Goal: Transaction & Acquisition: Download file/media

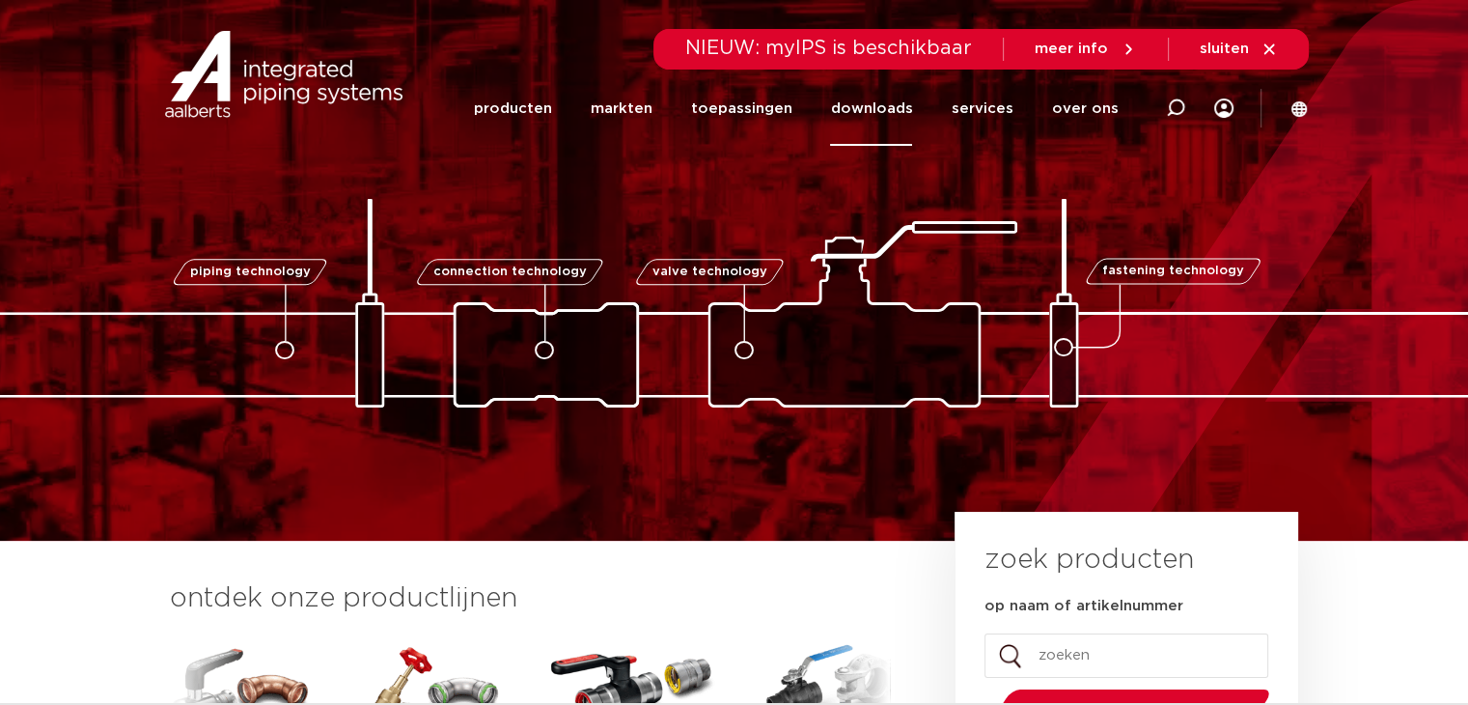
click at [891, 107] on link "downloads" at bounding box center [871, 108] width 82 height 74
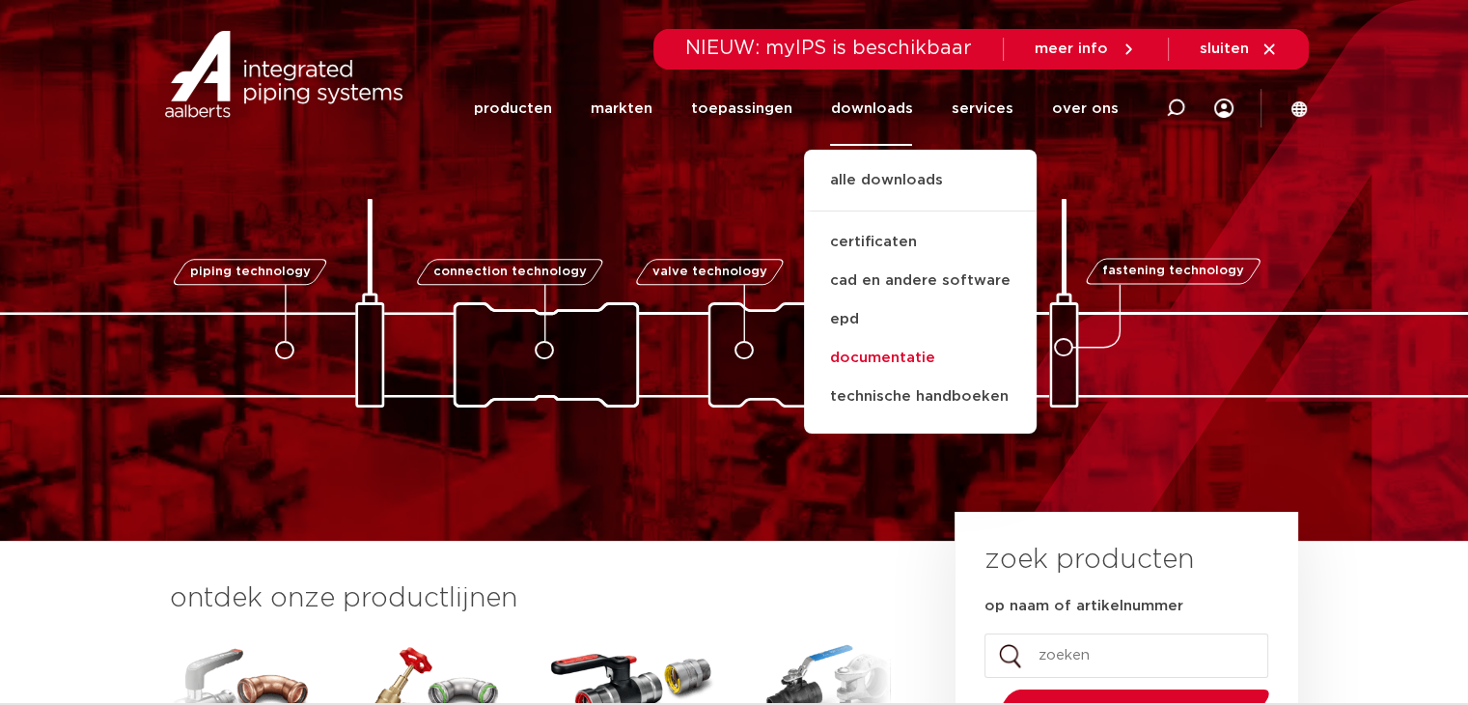
click at [888, 360] on link "documentatie" at bounding box center [920, 358] width 233 height 39
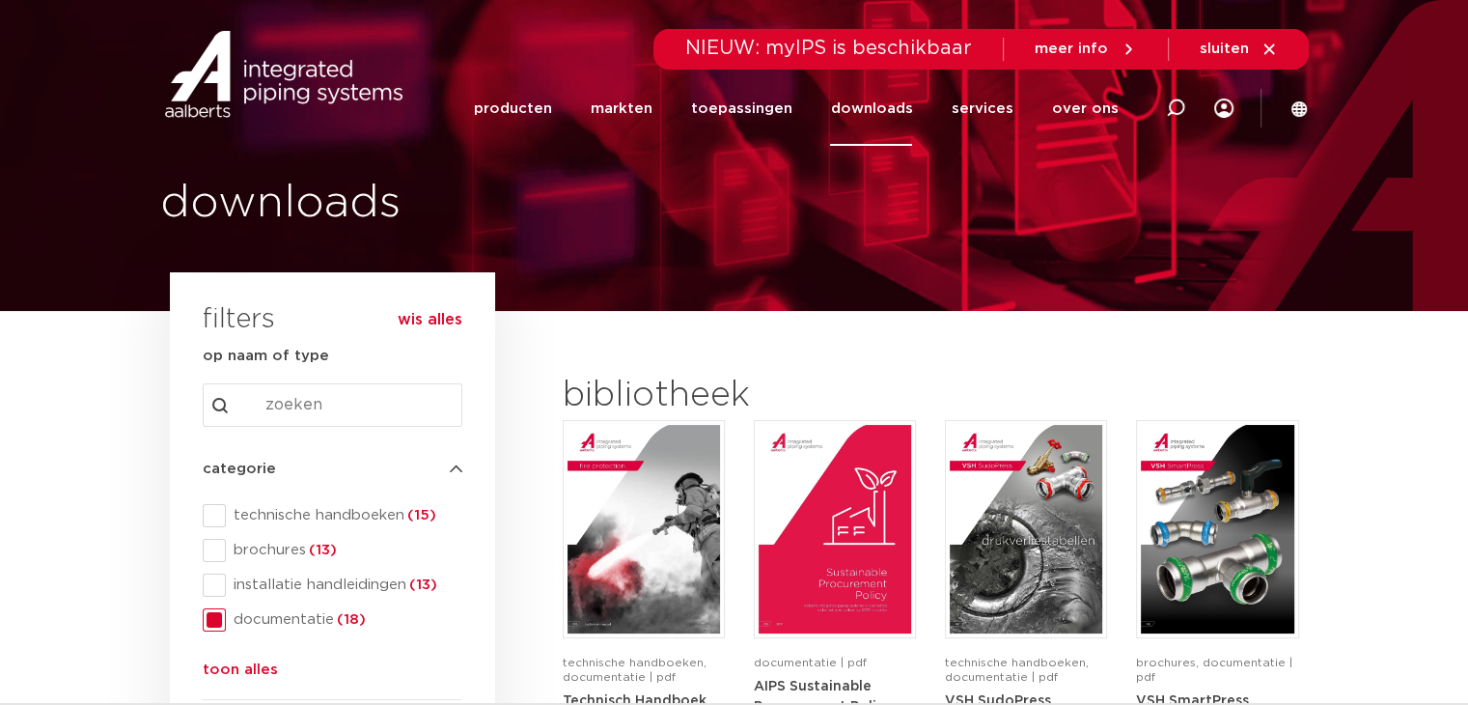
click at [1060, 379] on div at bounding box center [1102, 396] width 392 height 47
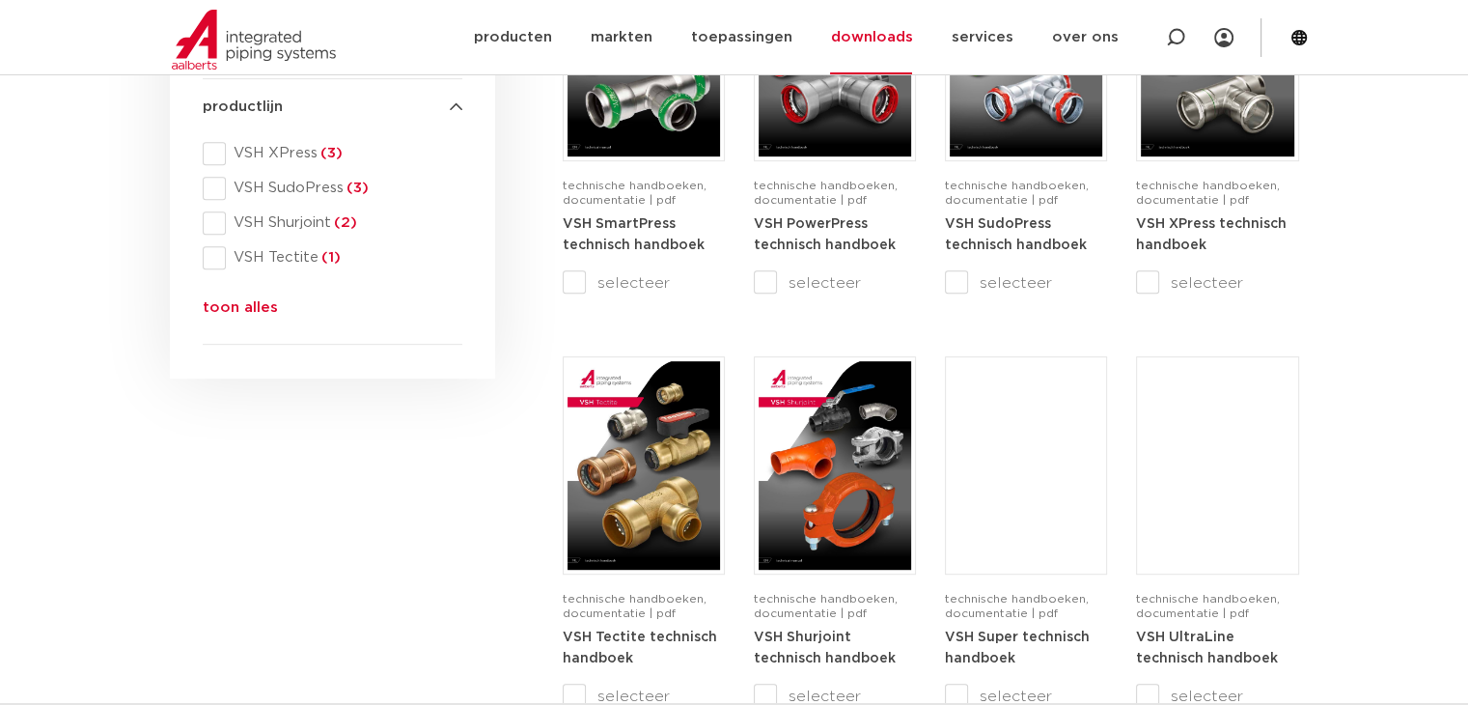
scroll to position [893, 0]
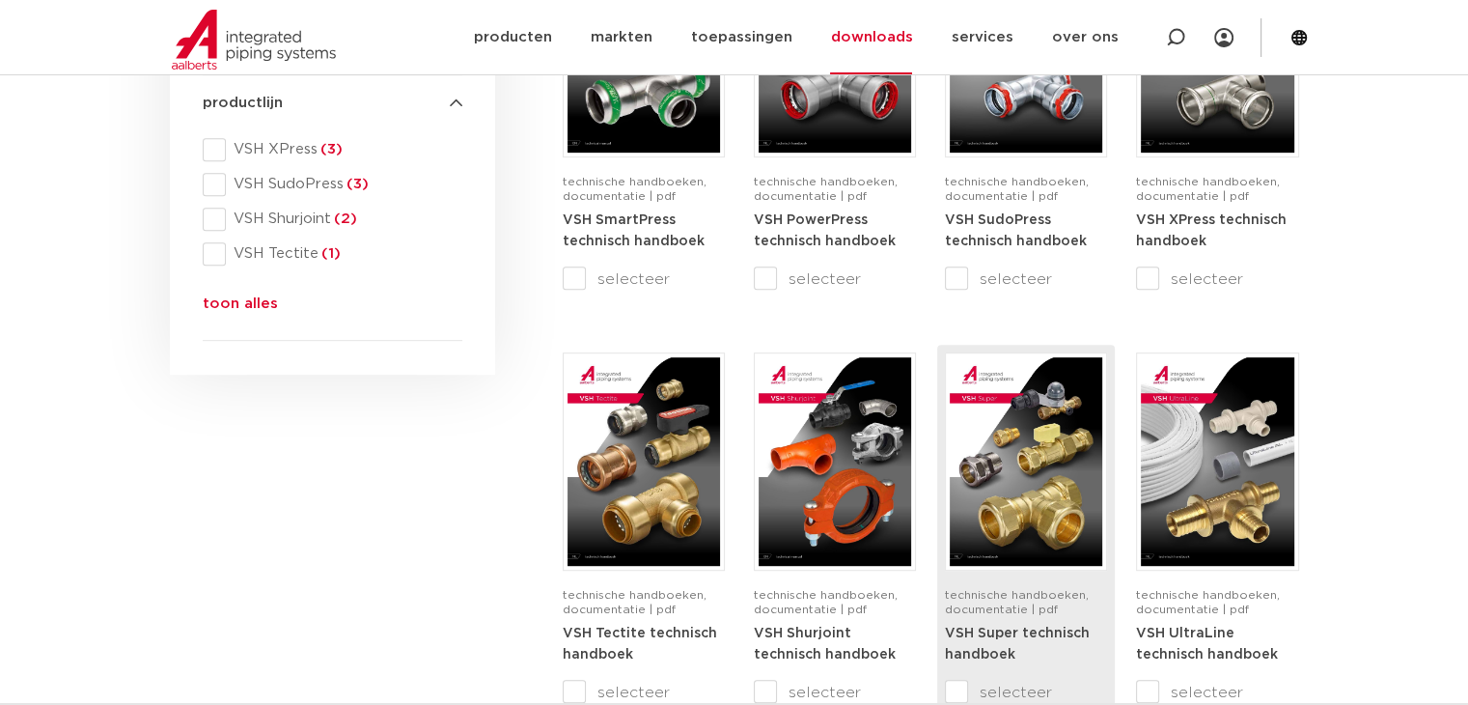
click at [996, 520] on img at bounding box center [1026, 461] width 152 height 208
